Goal: Information Seeking & Learning: Learn about a topic

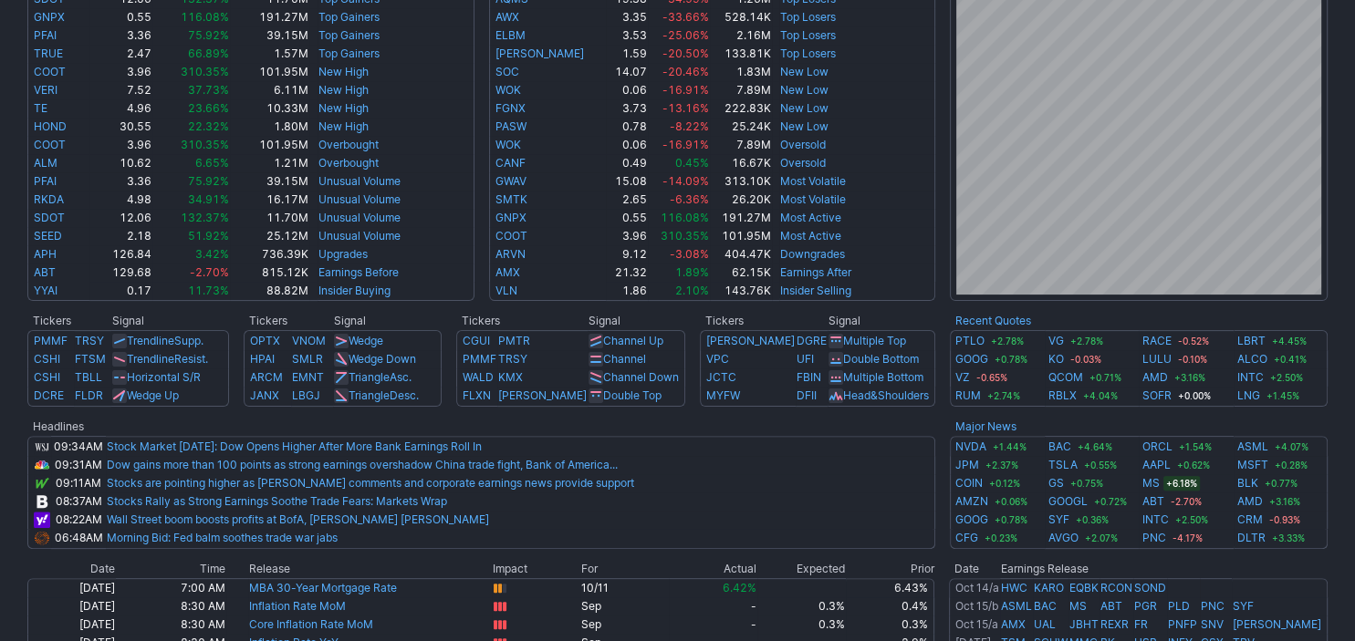
scroll to position [609, 0]
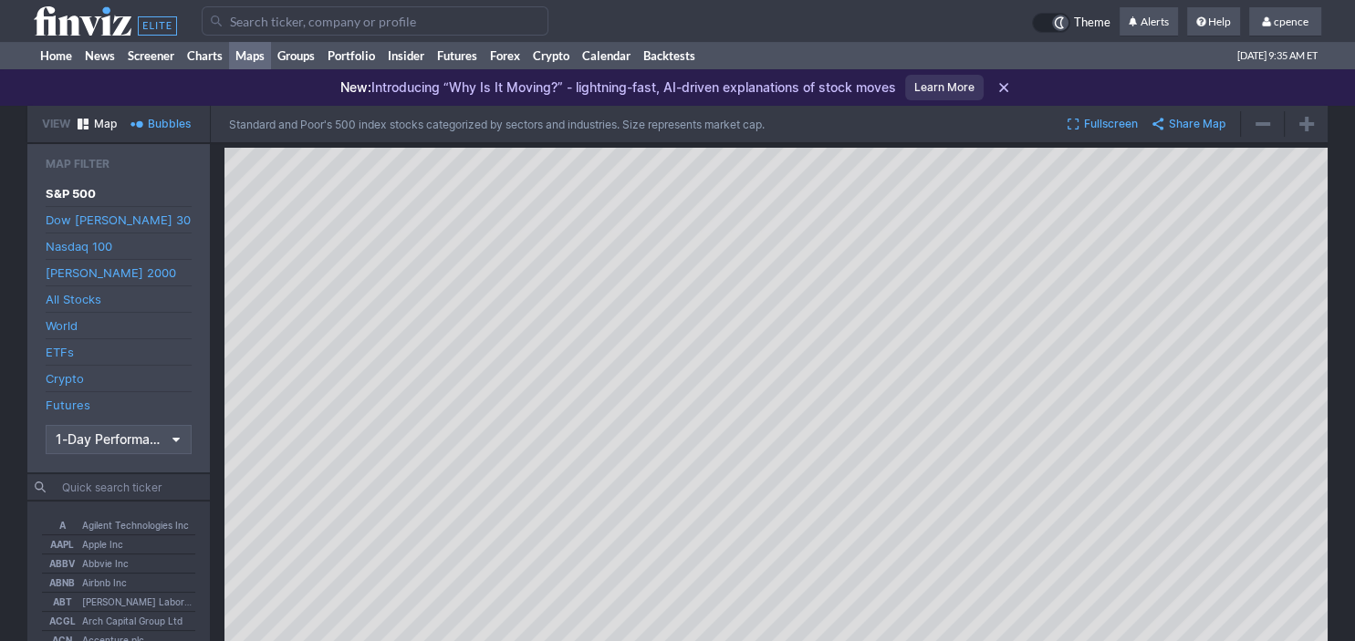
click at [89, 16] on use at bounding box center [105, 20] width 143 height 29
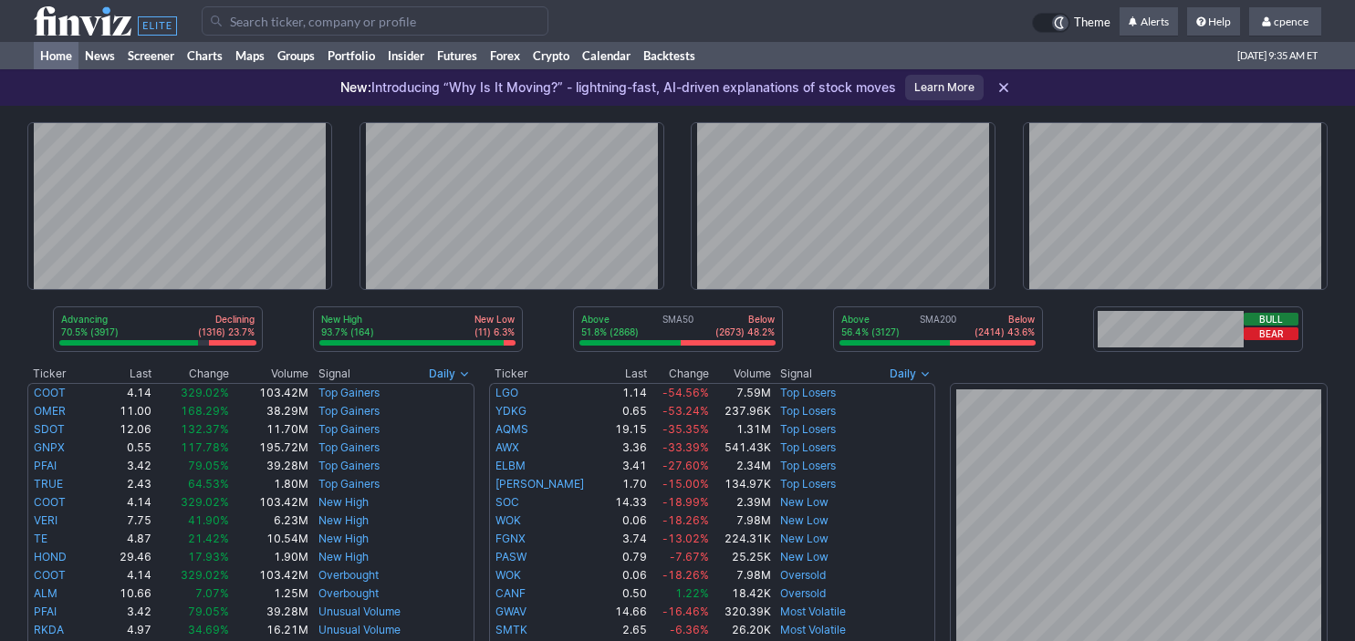
scroll to position [325, 0]
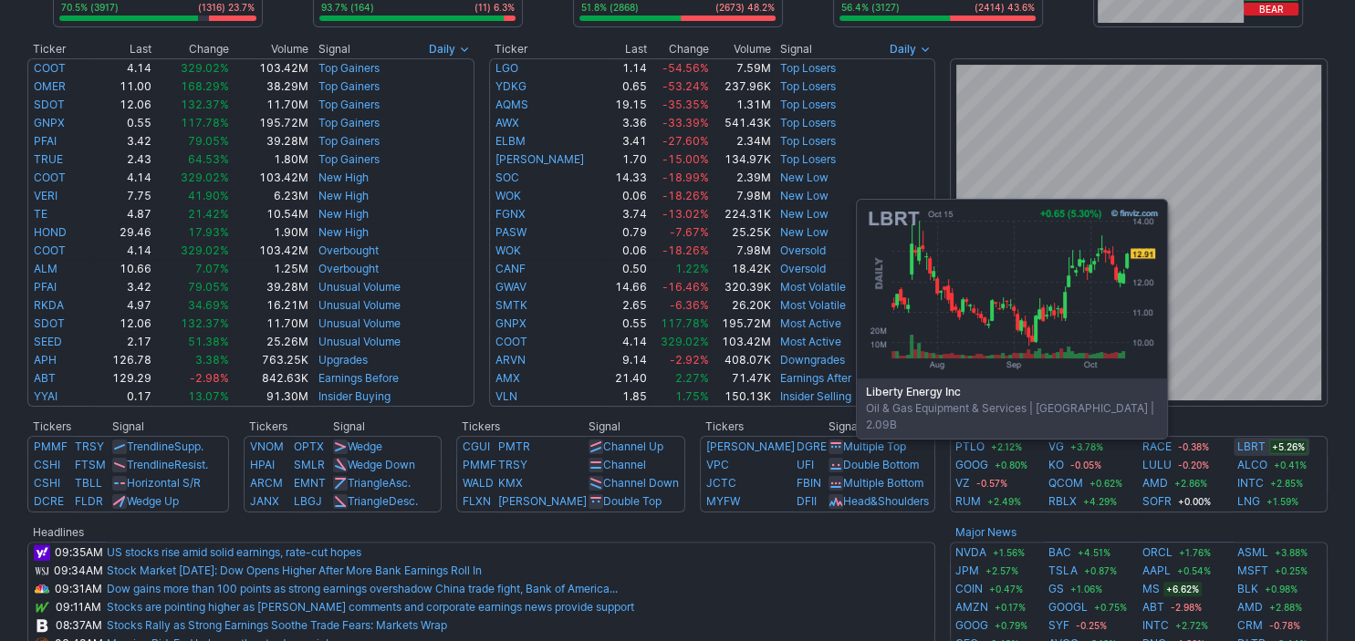
click at [1247, 450] on link "LBRT" at bounding box center [1251, 447] width 28 height 18
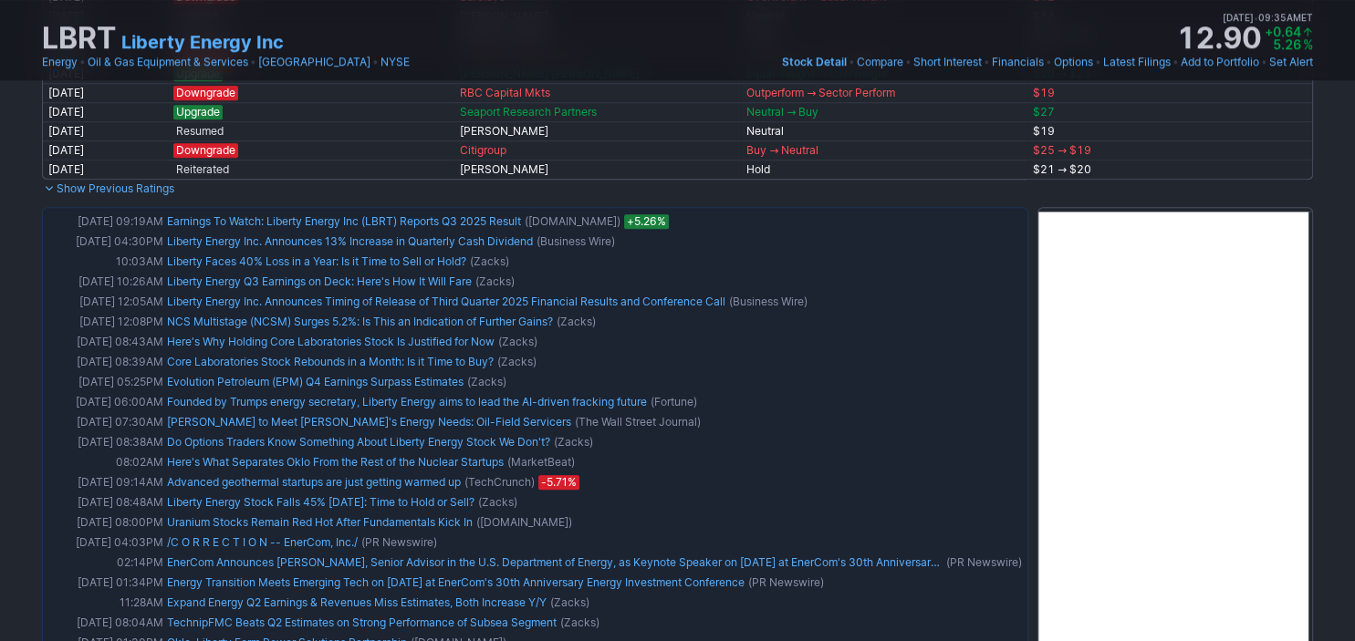
scroll to position [1668, 0]
